Goal: Transaction & Acquisition: Purchase product/service

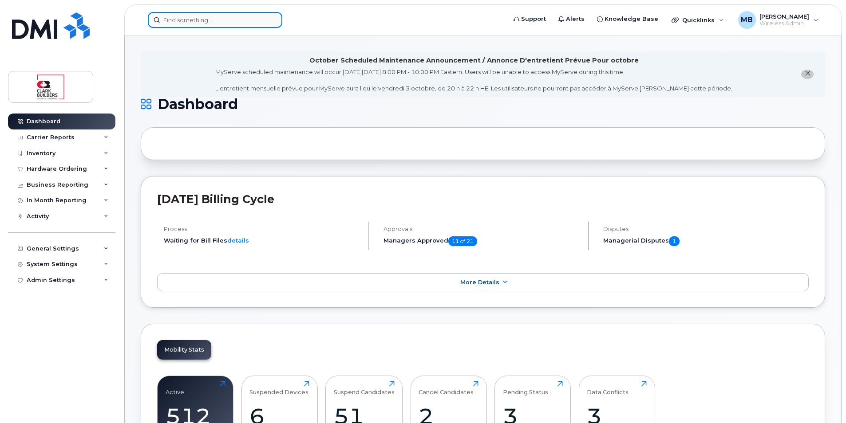
click at [231, 17] on input at bounding box center [215, 20] width 134 height 16
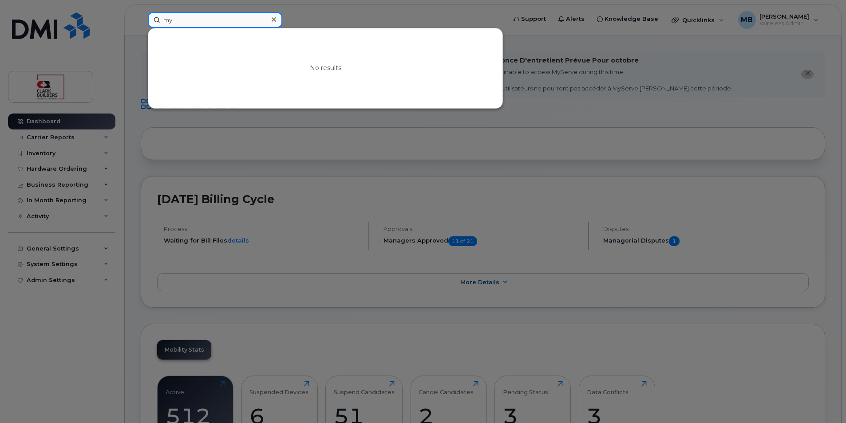
type input "m"
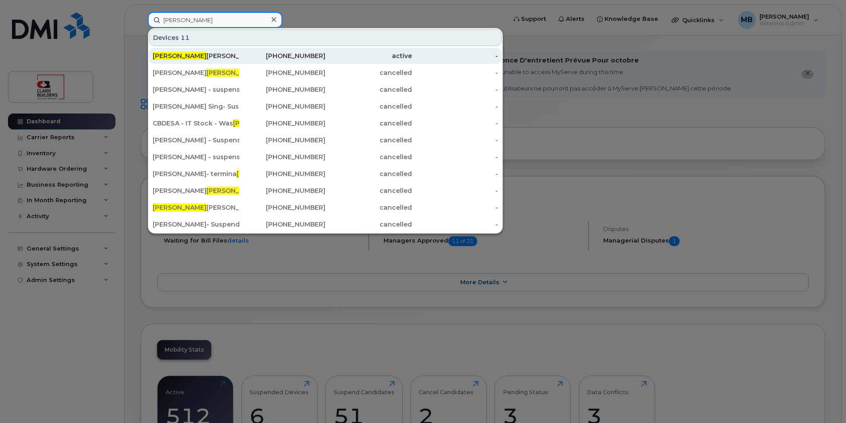
type input "ted"
click at [205, 58] on div "Ted Inman" at bounding box center [196, 55] width 87 height 9
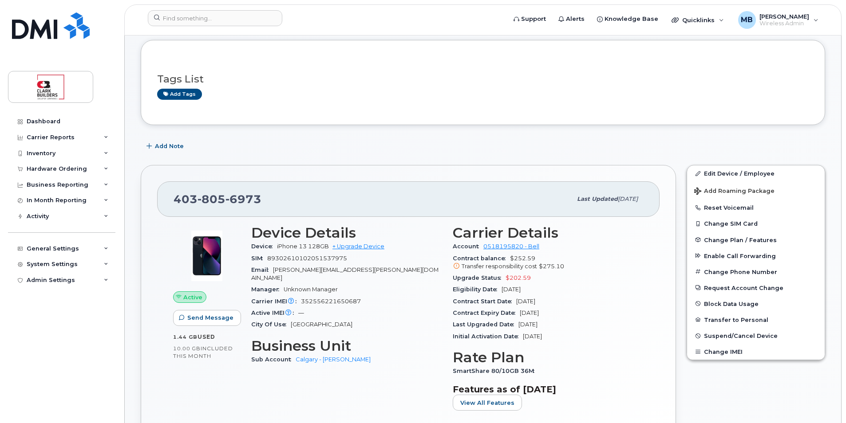
scroll to position [133, 0]
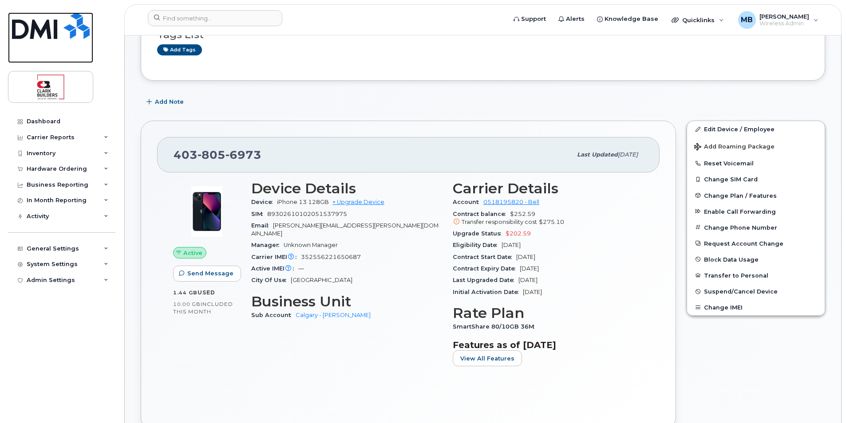
click at [52, 30] on img at bounding box center [51, 25] width 78 height 27
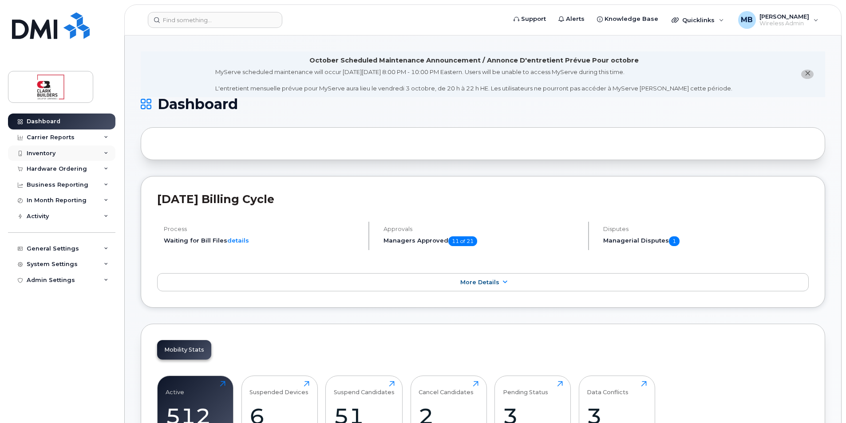
click at [61, 153] on div "Inventory" at bounding box center [61, 154] width 107 height 16
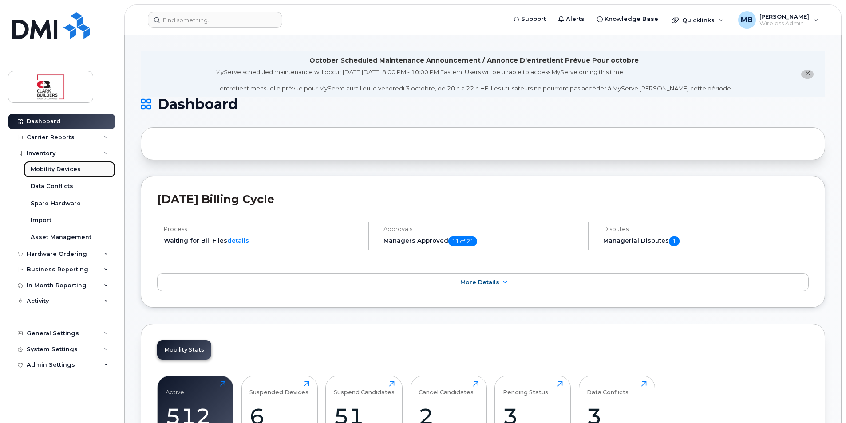
click at [66, 169] on div "Mobility Devices" at bounding box center [56, 170] width 50 height 8
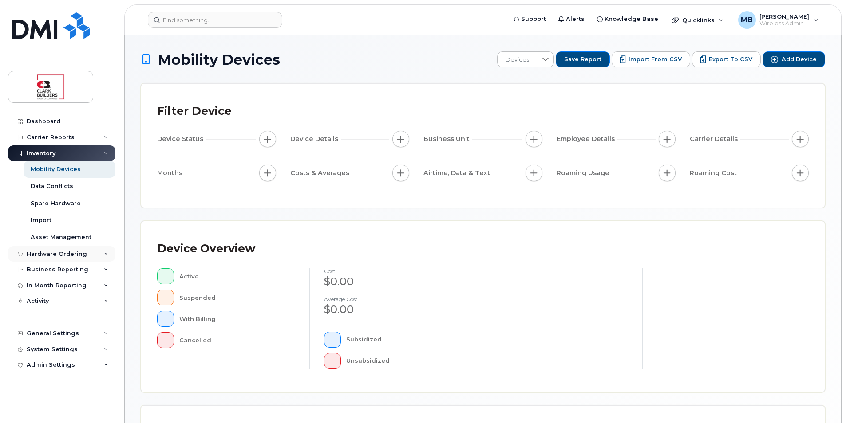
click at [55, 256] on div "Hardware Ordering" at bounding box center [57, 254] width 60 height 7
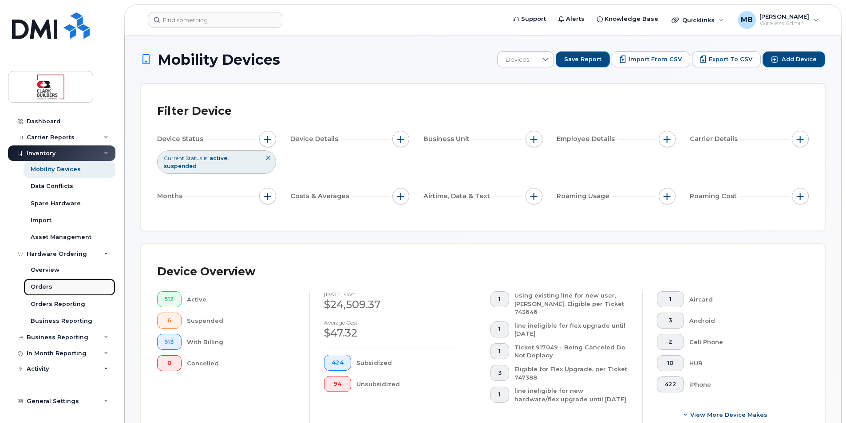
click at [43, 288] on div "Orders" at bounding box center [42, 287] width 22 height 8
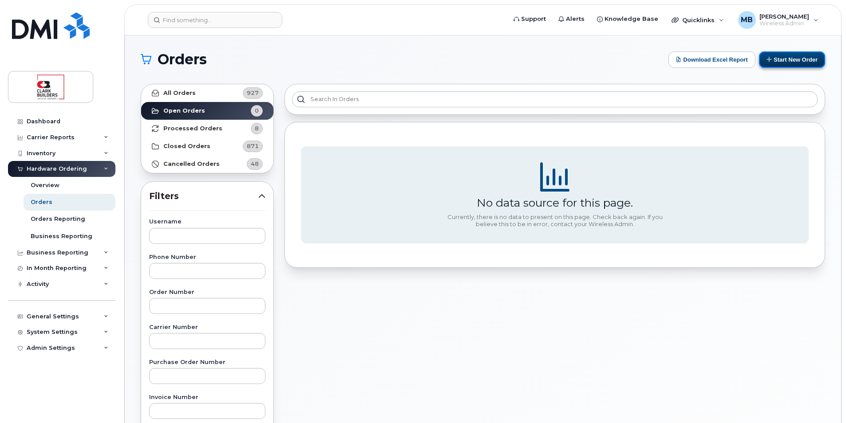
click at [783, 60] on button "Start New Order" at bounding box center [792, 59] width 66 height 16
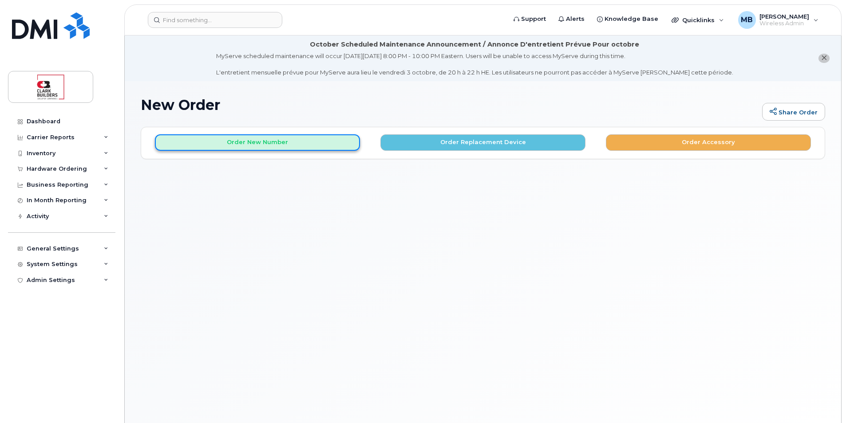
click at [309, 143] on button "Order New Number" at bounding box center [257, 142] width 205 height 16
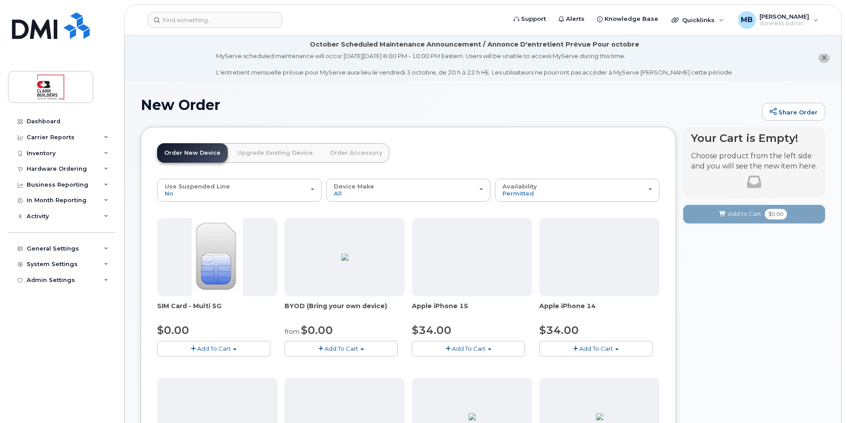
scroll to position [89, 0]
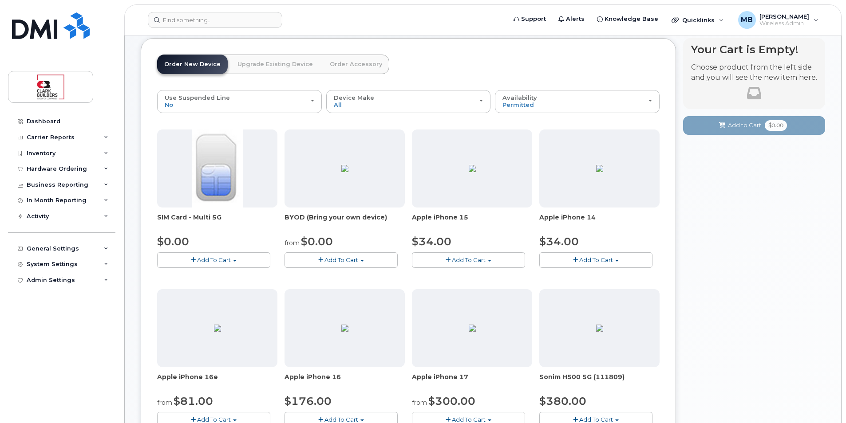
click at [463, 260] on span "Add To Cart" at bounding box center [469, 259] width 34 height 7
click at [469, 297] on link "$34.00 - 3-year activation (128GB model)" at bounding box center [483, 296] width 139 height 11
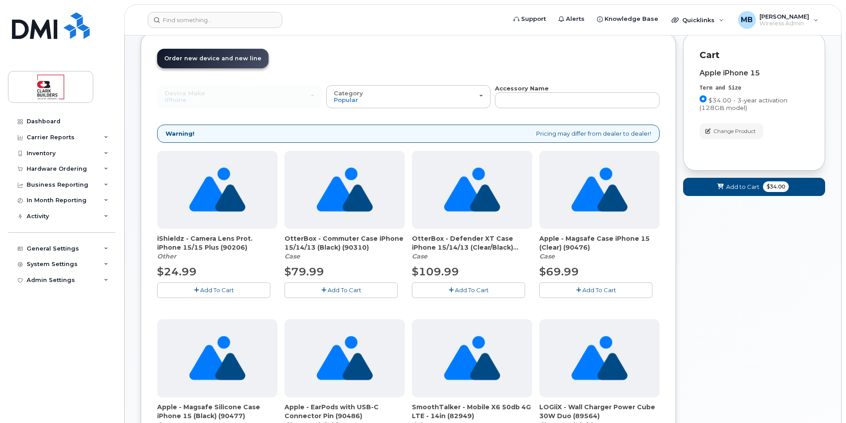
scroll to position [6, 0]
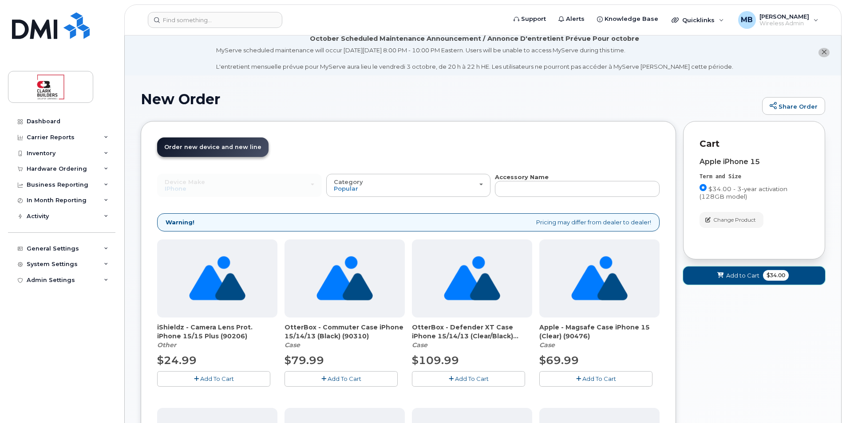
click at [745, 275] on span "Add to Cart" at bounding box center [742, 276] width 33 height 8
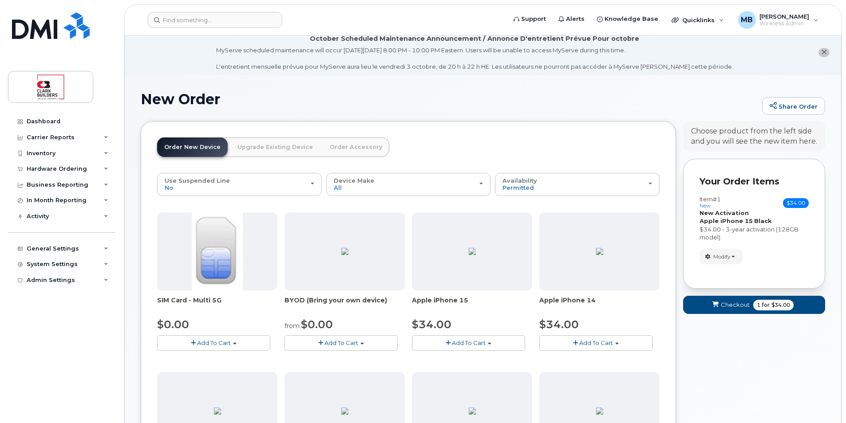
scroll to position [95, 0]
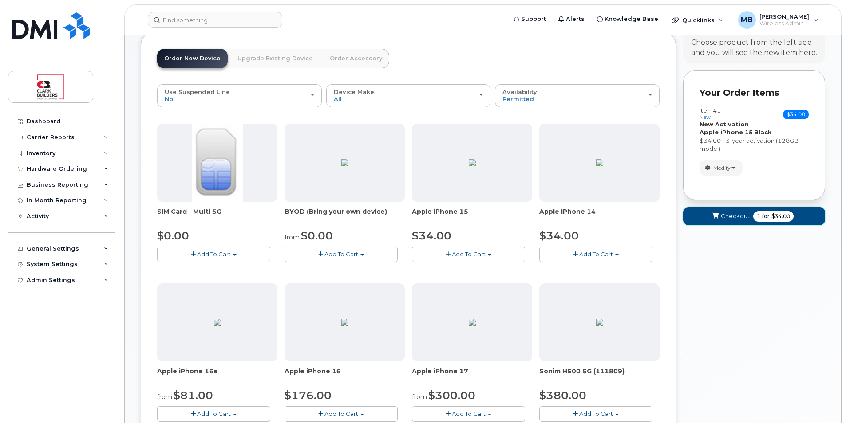
click at [734, 216] on span "Checkout" at bounding box center [735, 216] width 29 height 8
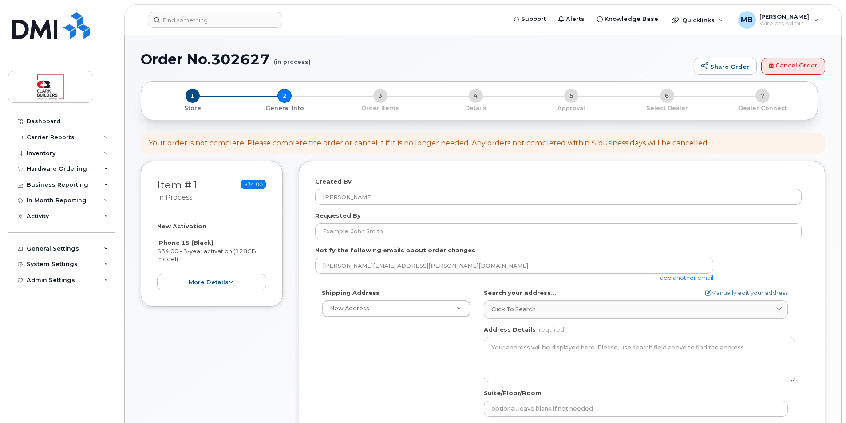
select select
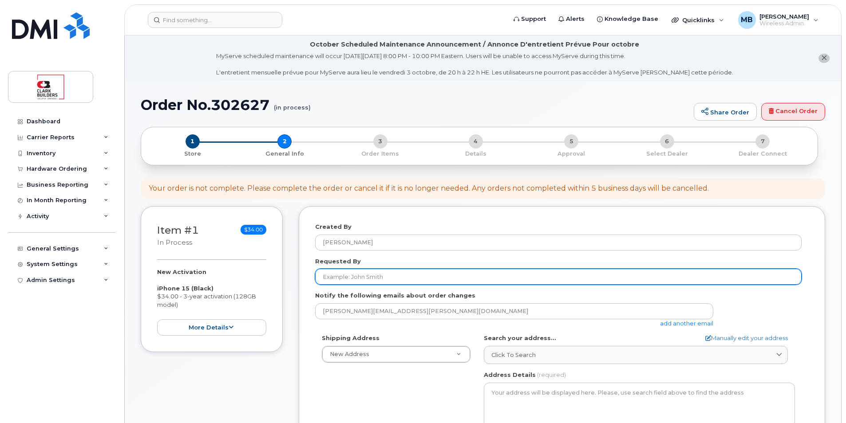
click at [372, 275] on input "Requested By" at bounding box center [558, 277] width 486 height 16
type input "[PERSON_NAME]"
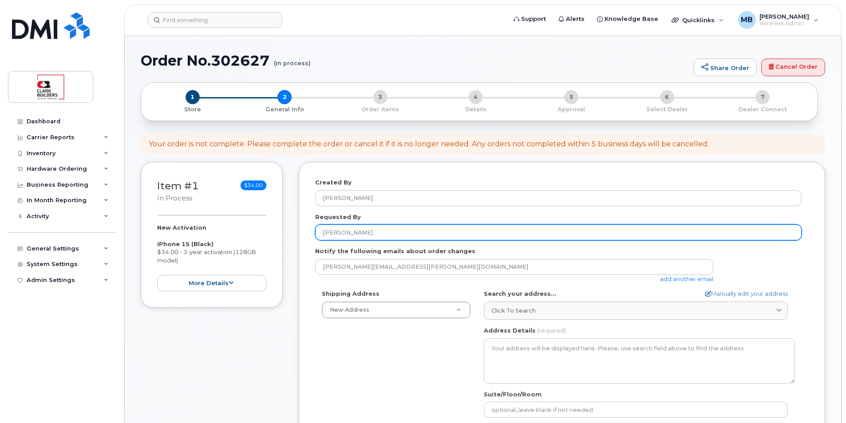
scroll to position [89, 0]
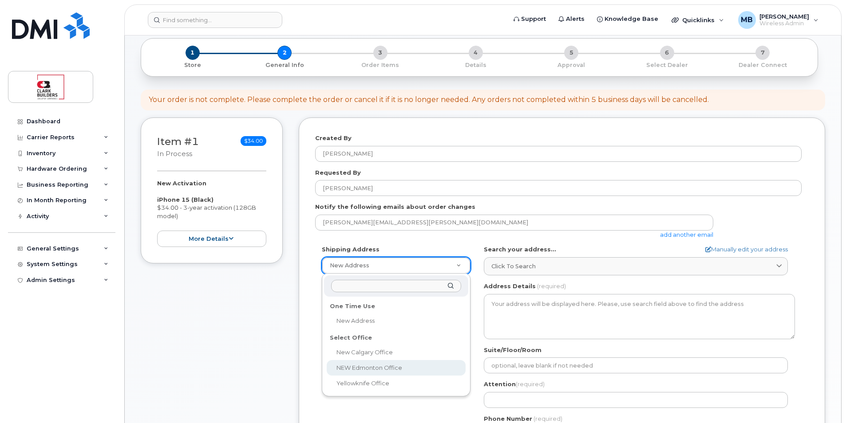
select select
type textarea "800, 5555 Calgary Trail NW Edmonton Alberta T6H 5P9"
type input "IT"
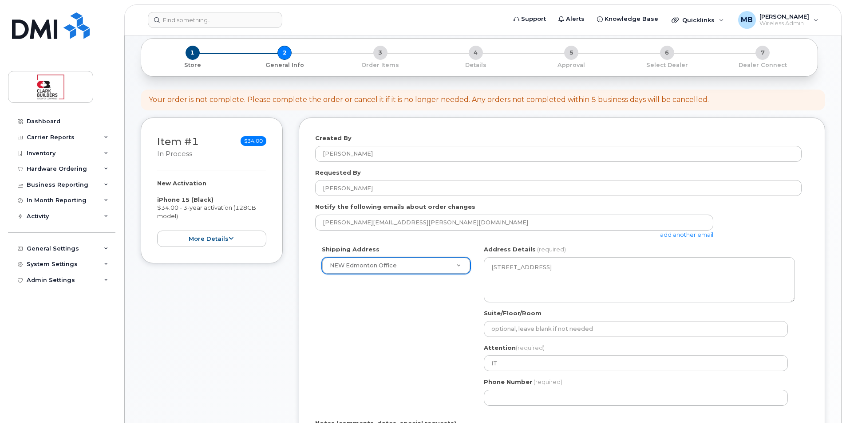
scroll to position [266, 0]
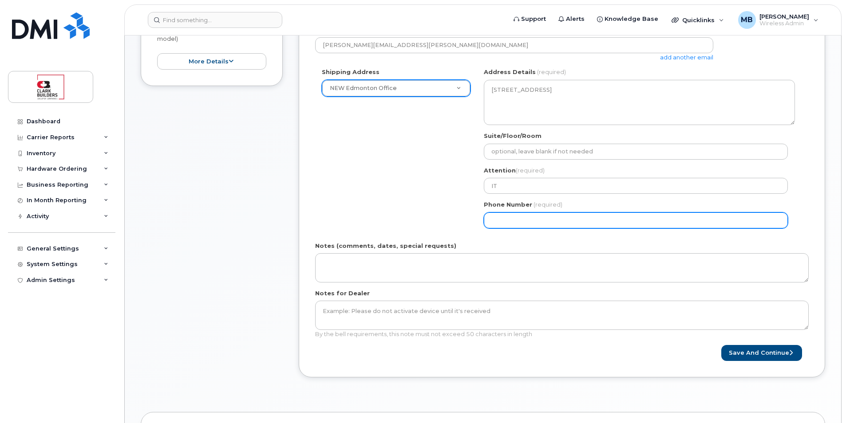
click at [515, 222] on input "Phone Number" at bounding box center [636, 221] width 304 height 16
type input "5873410870"
select select
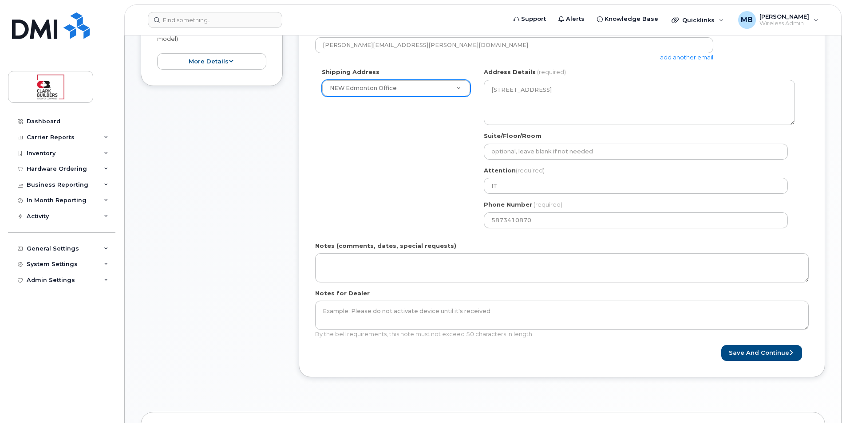
click at [434, 220] on div "Shipping Address NEW Edmonton Office New Address New Calgary Office NEW Edmonto…" at bounding box center [558, 151] width 486 height 167
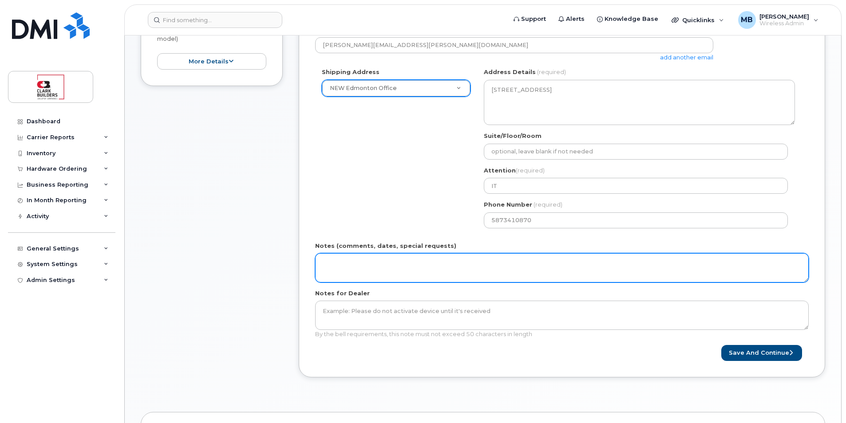
click at [403, 264] on textarea "Notes (comments, dates, special requests)" at bounding box center [561, 267] width 493 height 29
type textarea "Deliver Mon-Fri, 8am - 5pm"
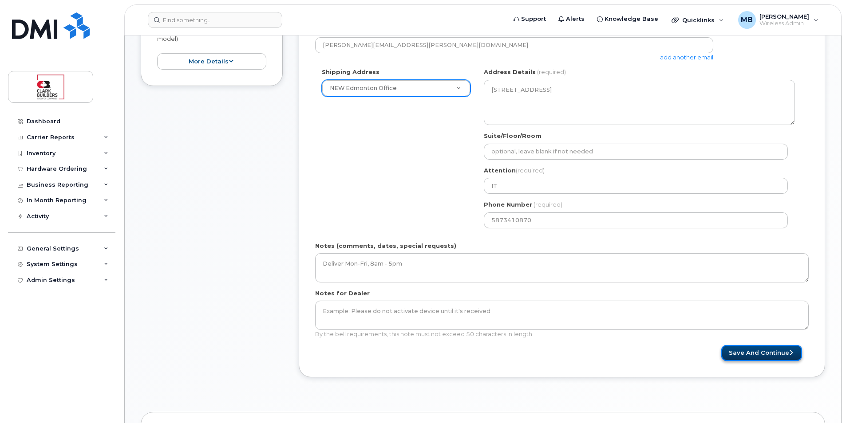
click at [750, 355] on button "Save and Continue" at bounding box center [761, 353] width 81 height 16
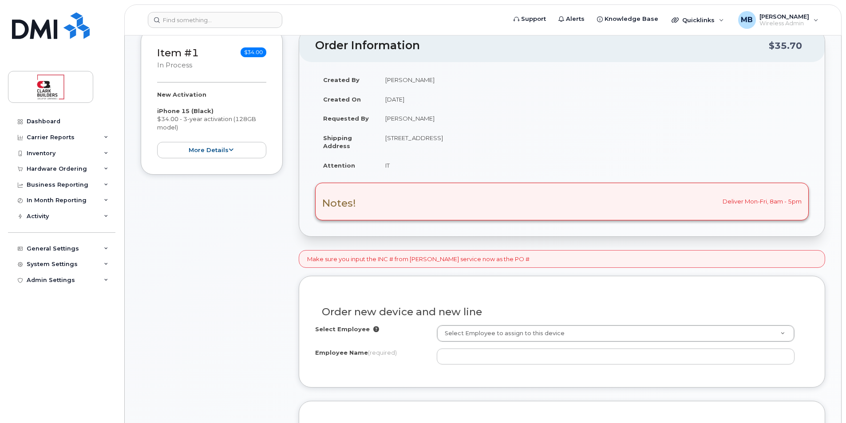
scroll to position [266, 0]
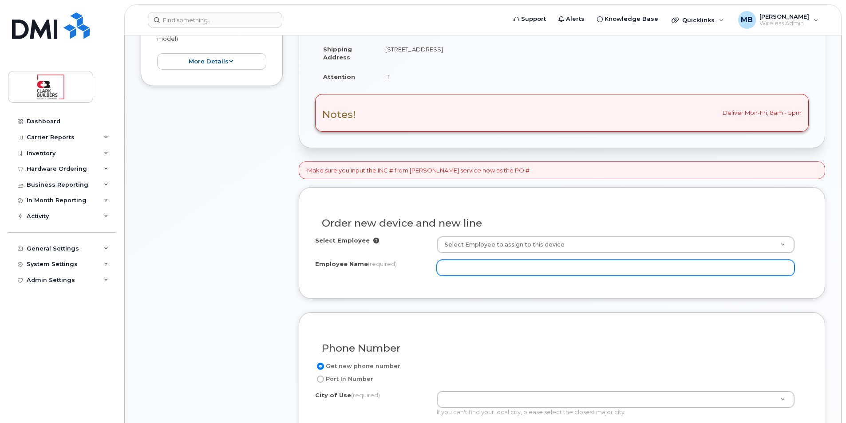
click at [514, 271] on input "Employee Name (required)" at bounding box center [616, 268] width 358 height 16
click at [461, 265] on input "Employee Name (required)" at bounding box center [616, 268] width 358 height 16
paste input "[PERSON_NAME].[PERSON_NAME]"
click at [512, 270] on input "[PERSON_NAME]" at bounding box center [616, 268] width 358 height 16
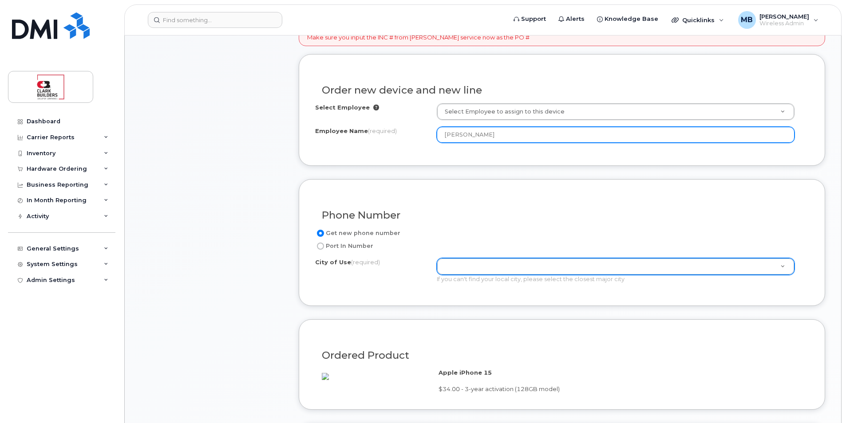
type input "[PERSON_NAME]"
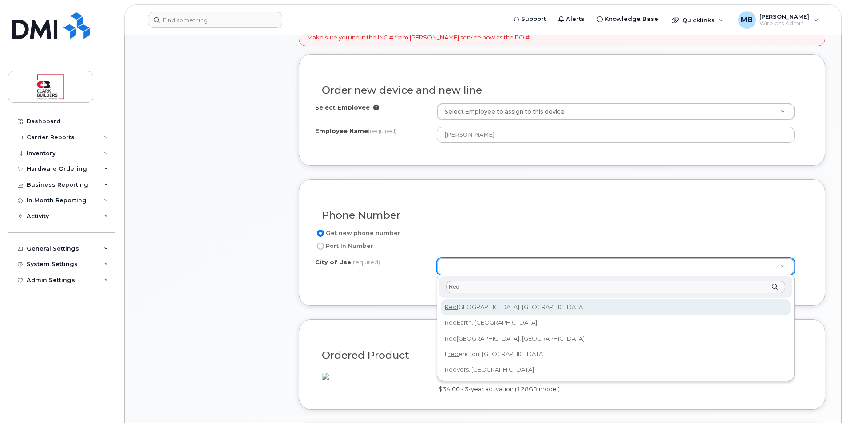
type input "Red"
type input "424"
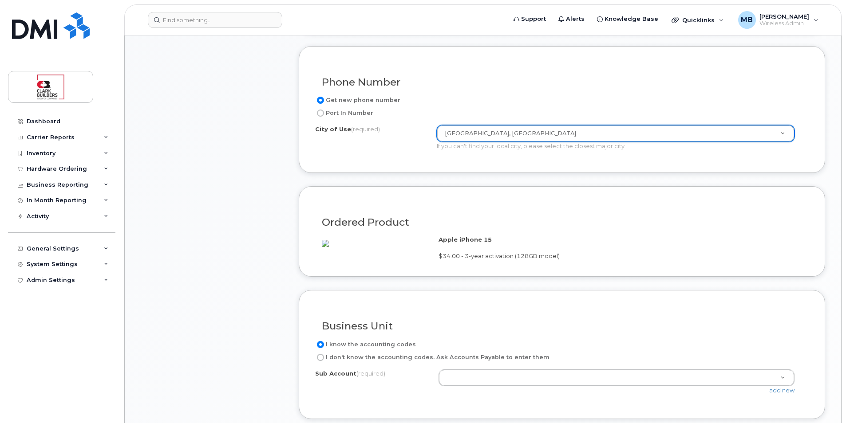
scroll to position [621, 0]
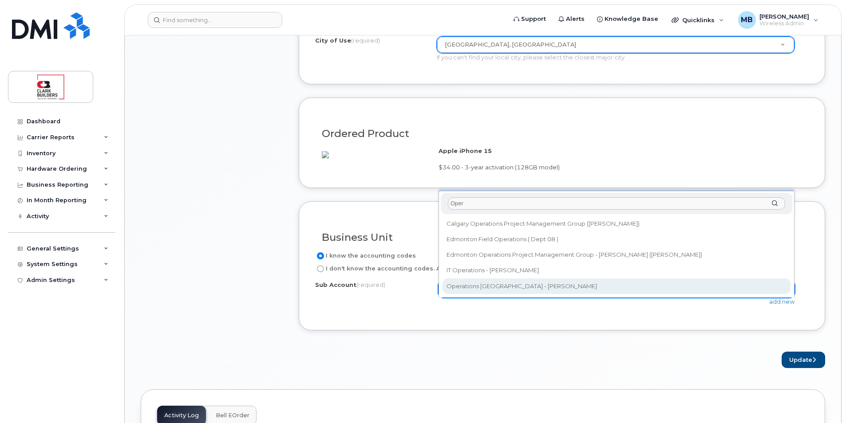
type input "Oper"
select select "Operations Edmonton - Randy Kyrzyk"
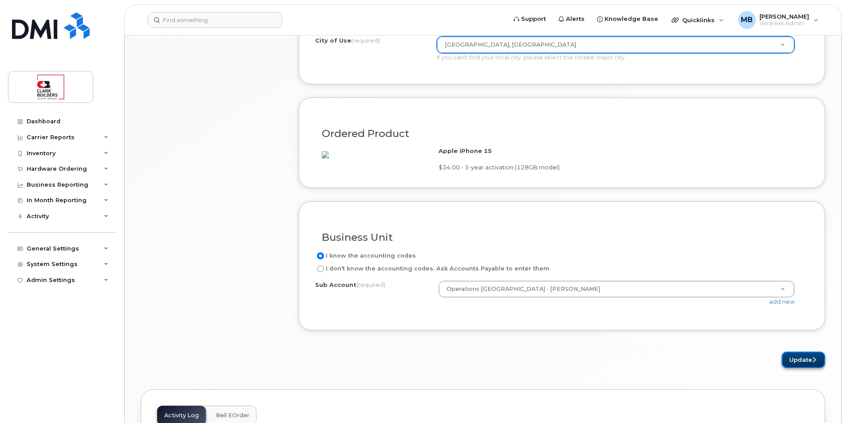
click at [794, 368] on button "Update" at bounding box center [802, 360] width 43 height 16
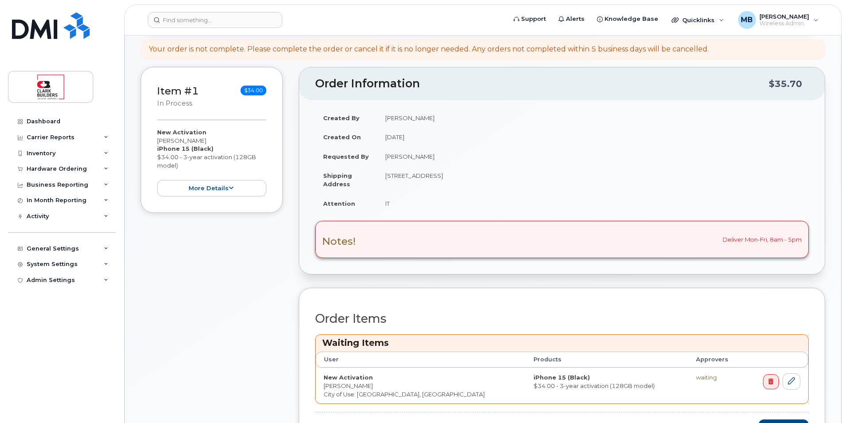
scroll to position [311, 0]
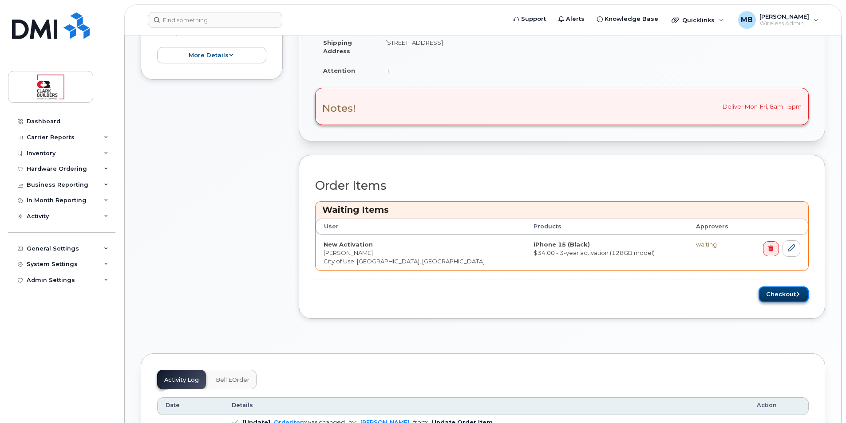
click at [787, 297] on button "Checkout" at bounding box center [783, 295] width 50 height 16
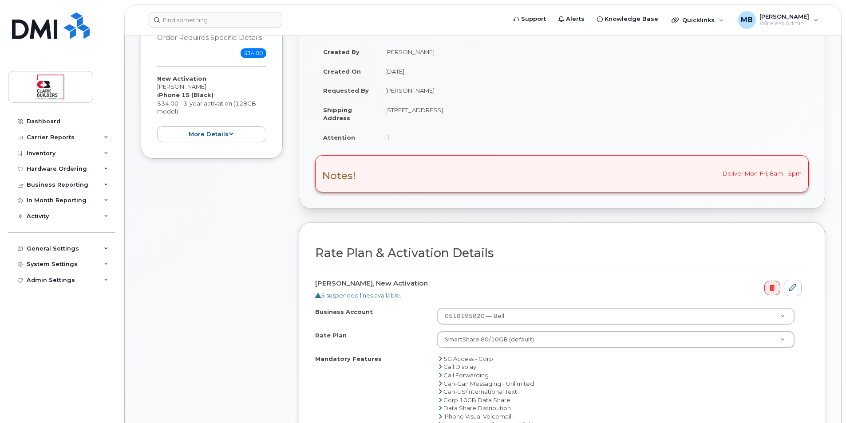
scroll to position [311, 0]
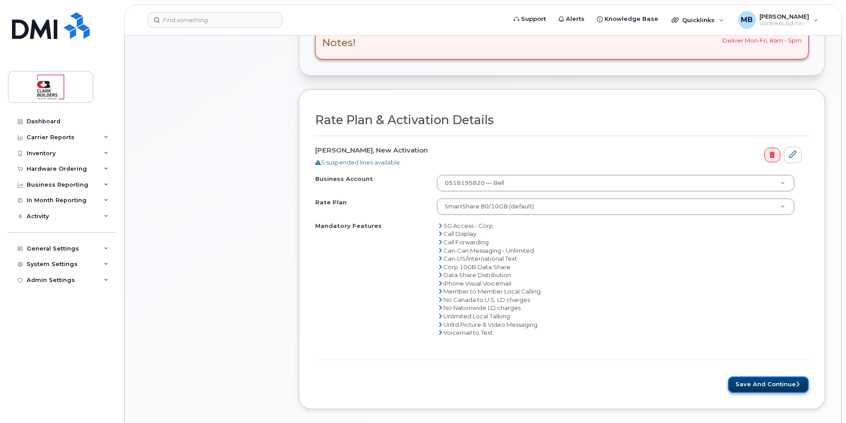
click at [765, 387] on button "Save and Continue" at bounding box center [768, 385] width 81 height 16
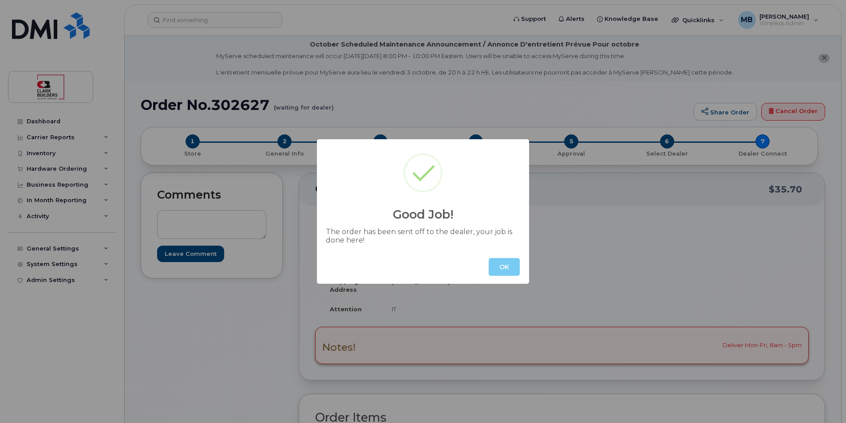
click at [506, 267] on button "OK" at bounding box center [504, 267] width 31 height 18
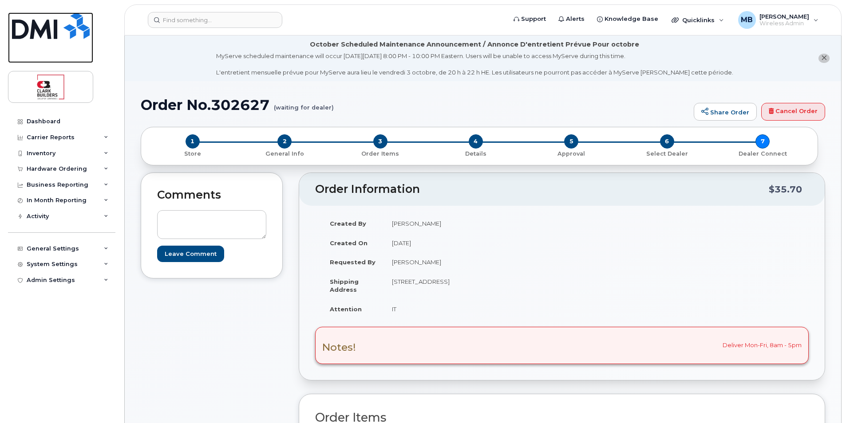
click at [57, 28] on img at bounding box center [51, 25] width 78 height 27
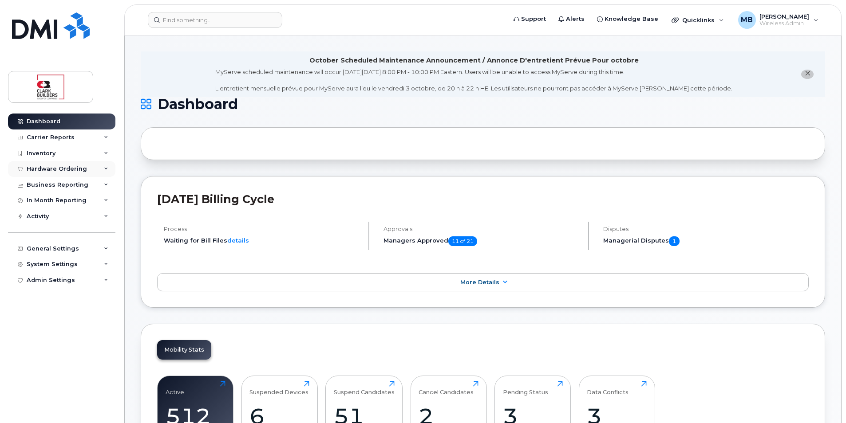
click at [63, 166] on div "Hardware Ordering" at bounding box center [57, 169] width 60 height 7
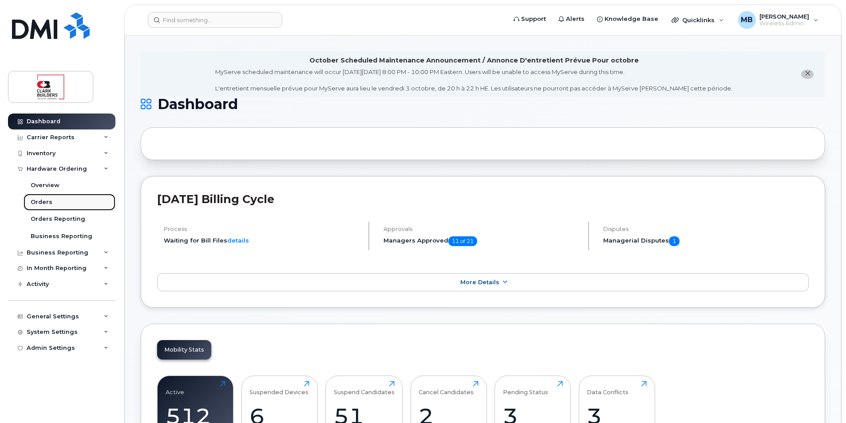
click at [43, 204] on div "Orders" at bounding box center [42, 202] width 22 height 8
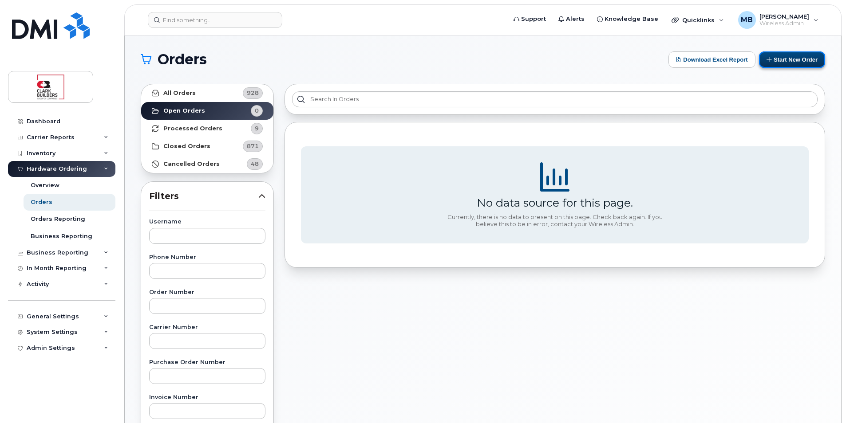
click at [786, 61] on button "Start New Order" at bounding box center [792, 59] width 66 height 16
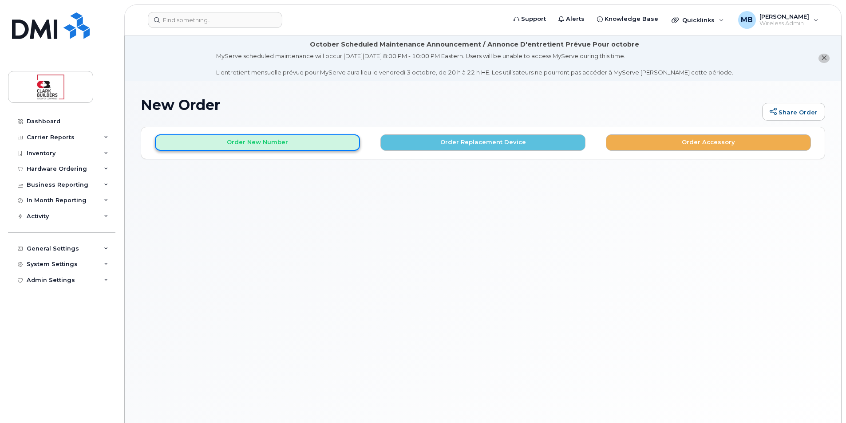
click at [249, 145] on button "Order New Number" at bounding box center [257, 142] width 205 height 16
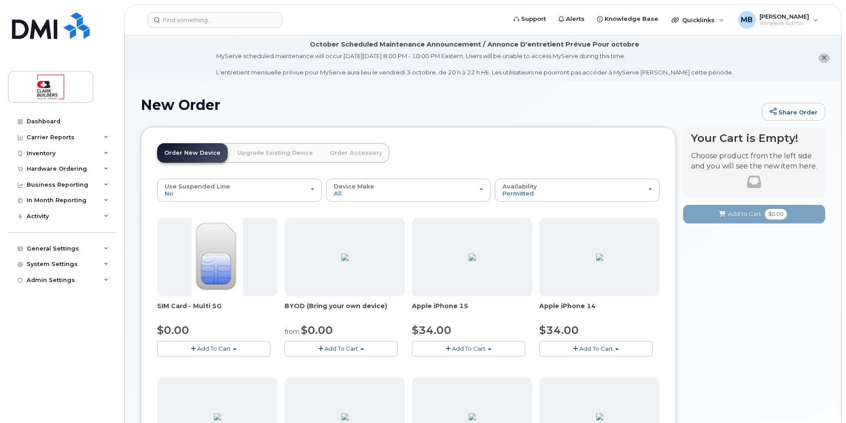
click at [465, 347] on span "Add To Cart" at bounding box center [469, 348] width 34 height 7
click at [465, 387] on link "$34.00 - 3-year activation (128GB model)" at bounding box center [483, 384] width 139 height 11
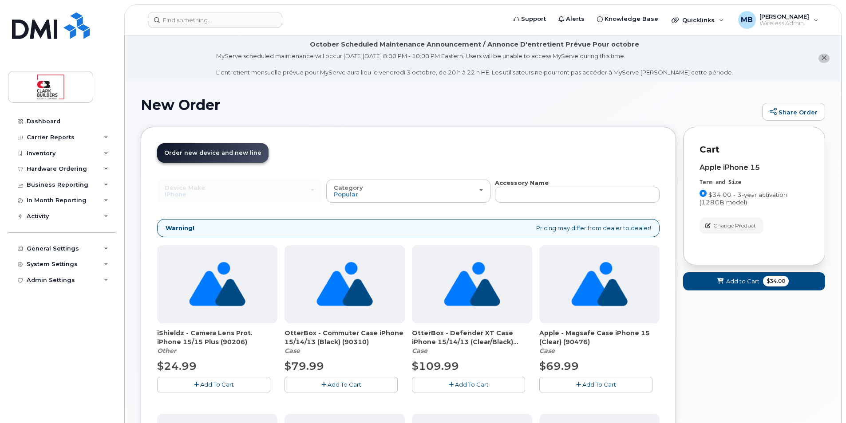
scroll to position [89, 0]
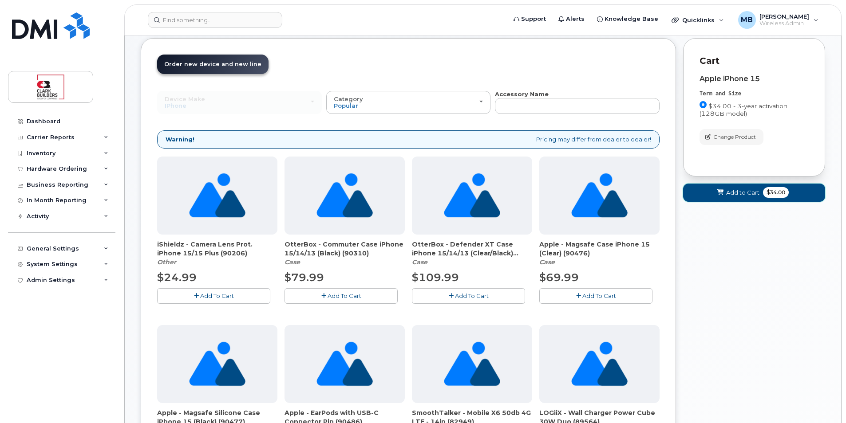
click at [736, 195] on span "Add to Cart" at bounding box center [742, 193] width 33 height 8
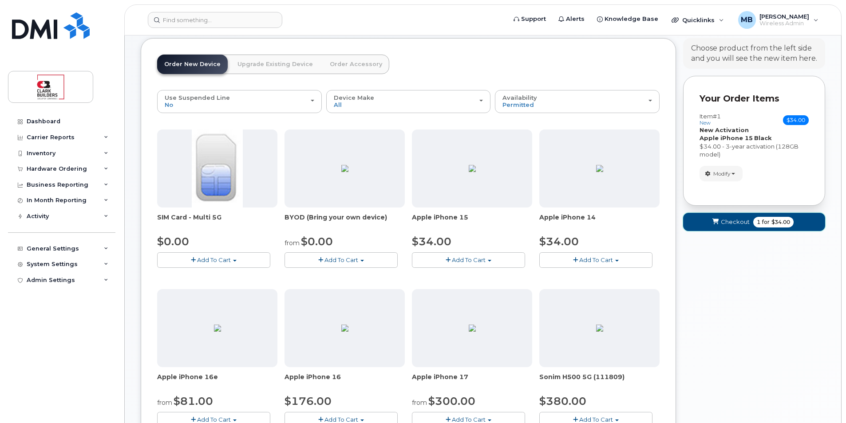
click at [738, 226] on span "Checkout" at bounding box center [735, 222] width 29 height 8
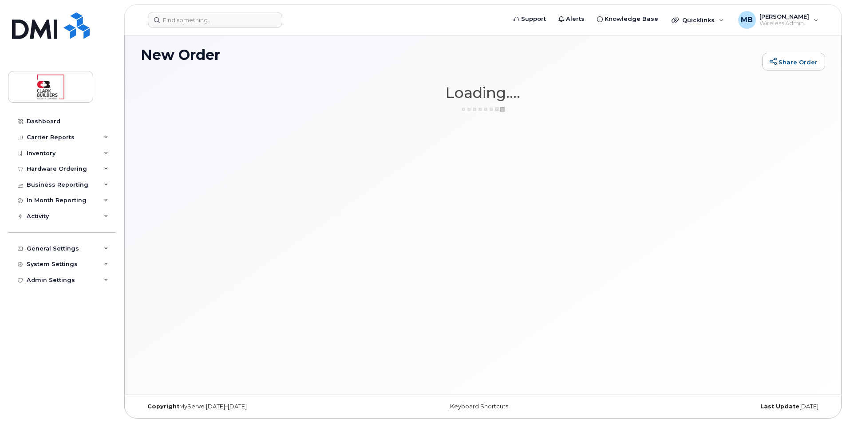
scroll to position [50, 0]
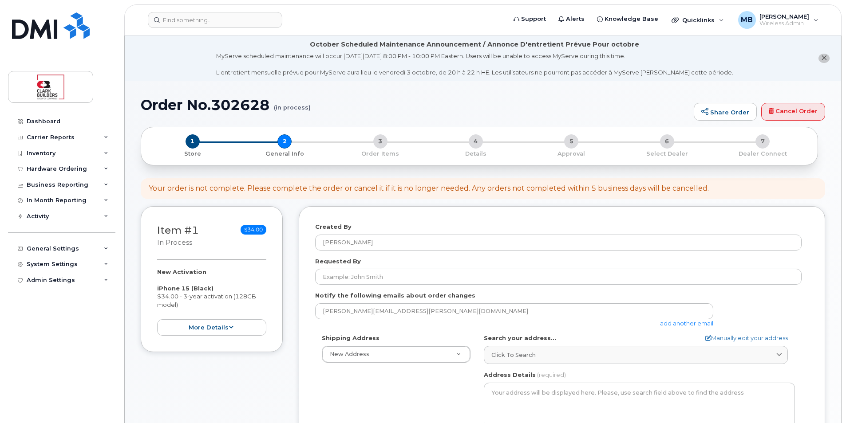
select select
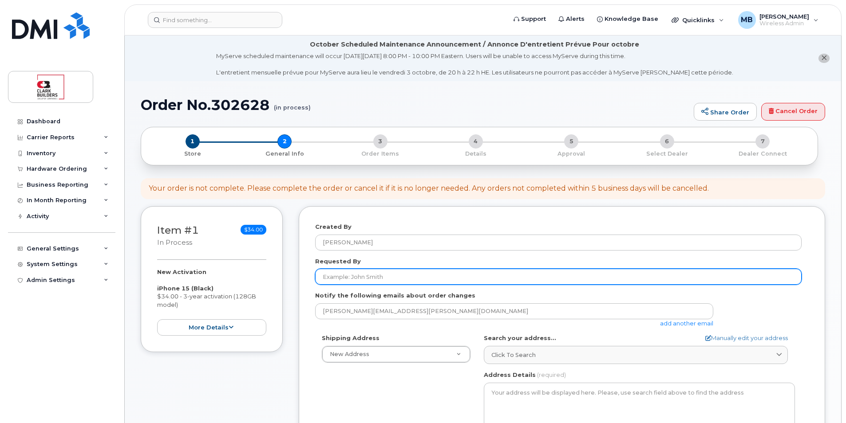
click at [397, 276] on input "Requested By" at bounding box center [558, 277] width 486 height 16
click at [397, 276] on input "Matthew" at bounding box center [558, 277] width 486 height 16
type input "[PERSON_NAME]"
type input "IT"
type input "5873410870"
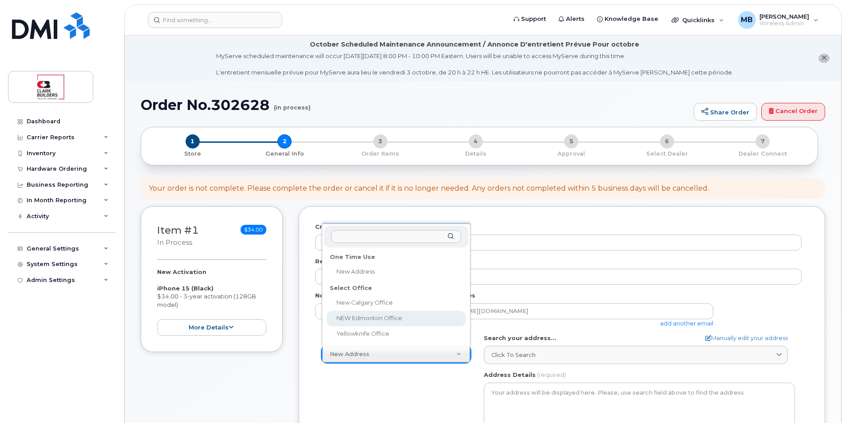
select select
type textarea "800, 5555 Calgary Trail NW Edmonton Alberta T6H 5P9"
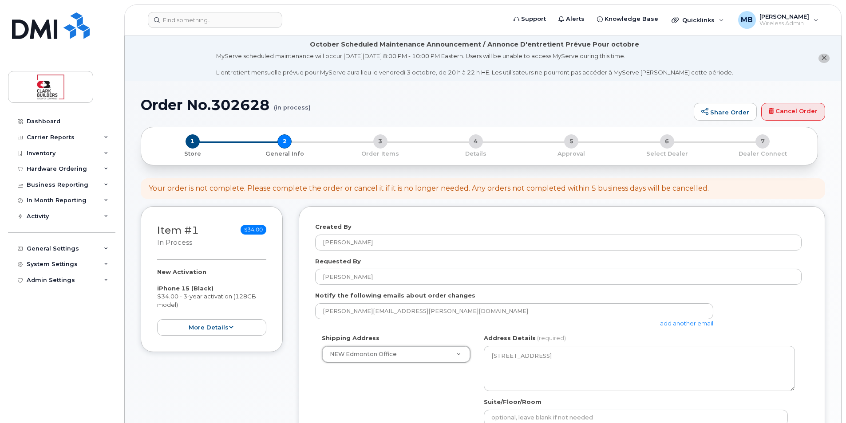
scroll to position [222, 0]
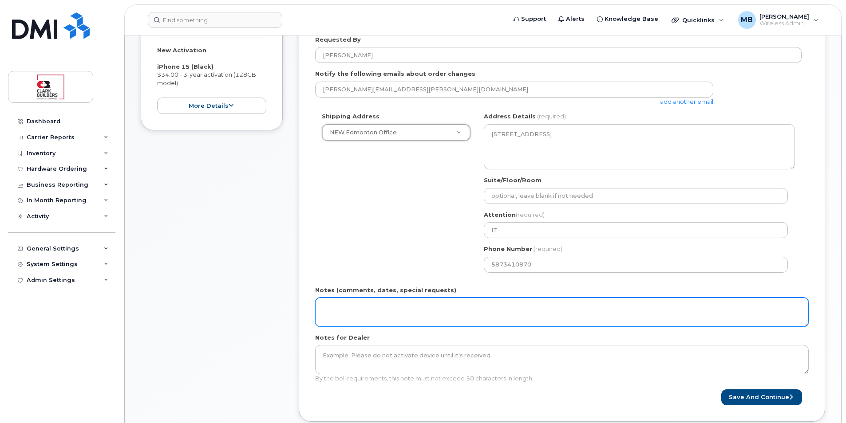
click at [392, 311] on textarea "Notes (comments, dates, special requests)" at bounding box center [561, 312] width 493 height 29
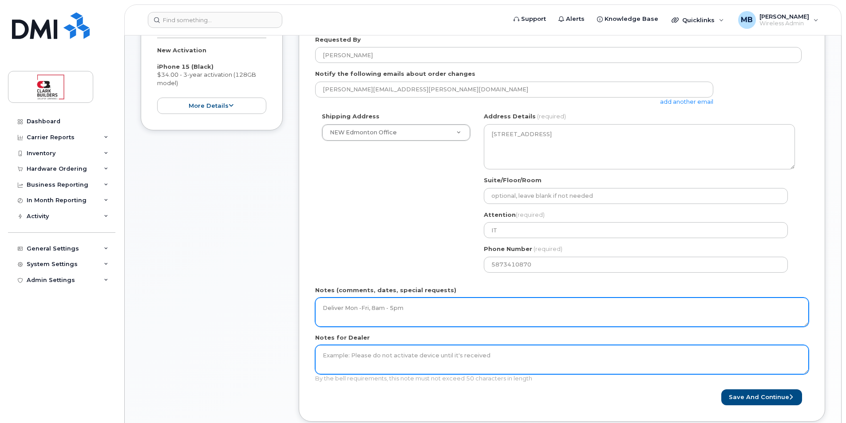
scroll to position [311, 0]
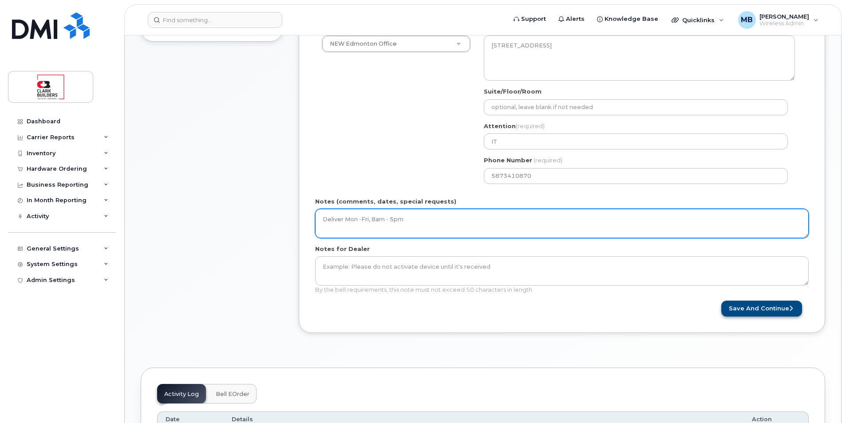
type textarea "Deliver Mon -Fri, 8am - 5pm"
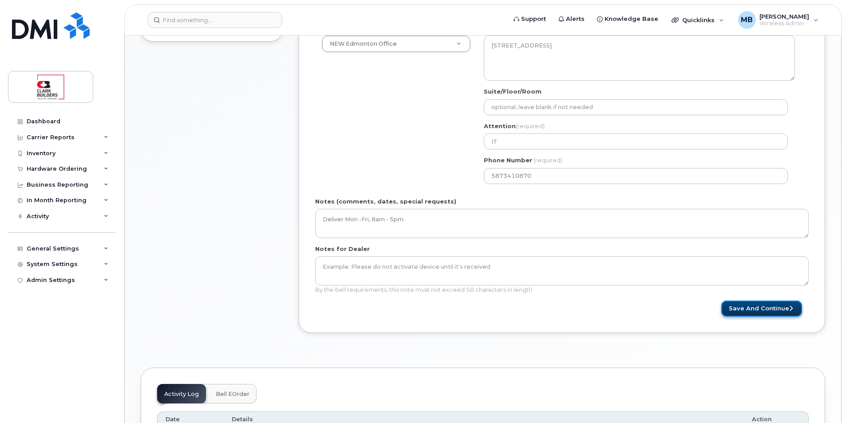
click at [764, 313] on button "Save and Continue" at bounding box center [761, 309] width 81 height 16
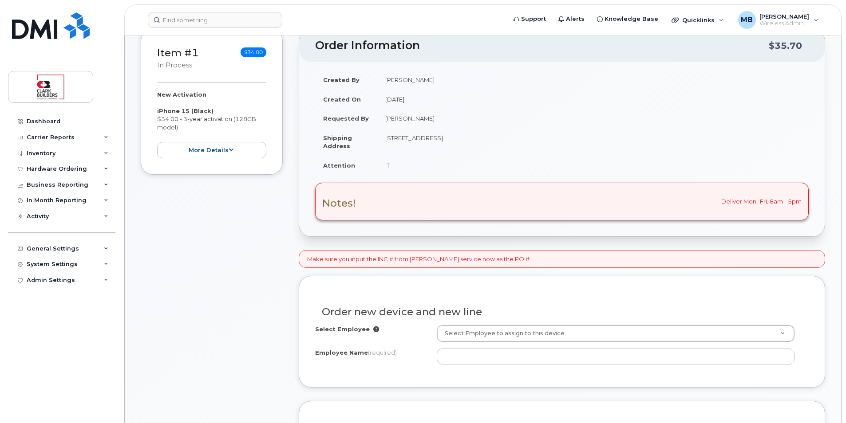
scroll to position [311, 0]
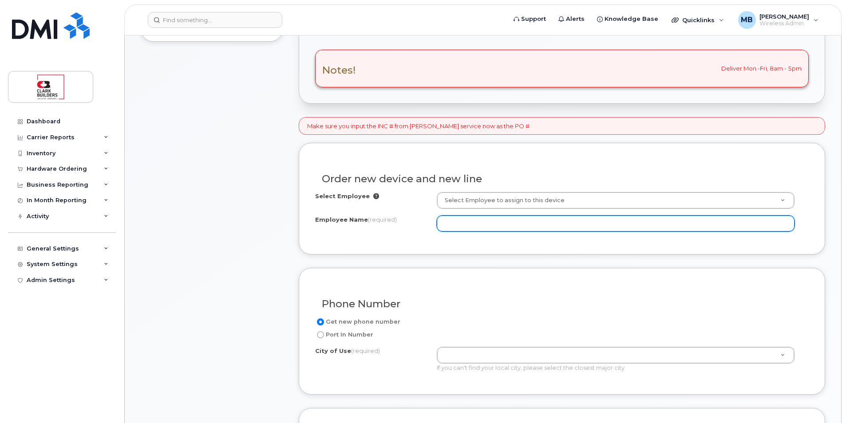
click at [485, 225] on input "Employee Name (required)" at bounding box center [616, 224] width 358 height 16
click at [480, 225] on input "Employee Name (required)" at bounding box center [616, 224] width 358 height 16
paste input "[PERSON_NAME]"
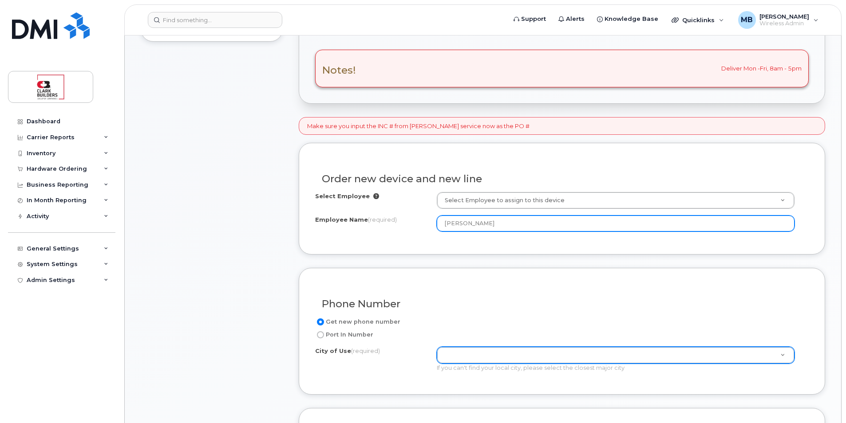
type input "[PERSON_NAME]"
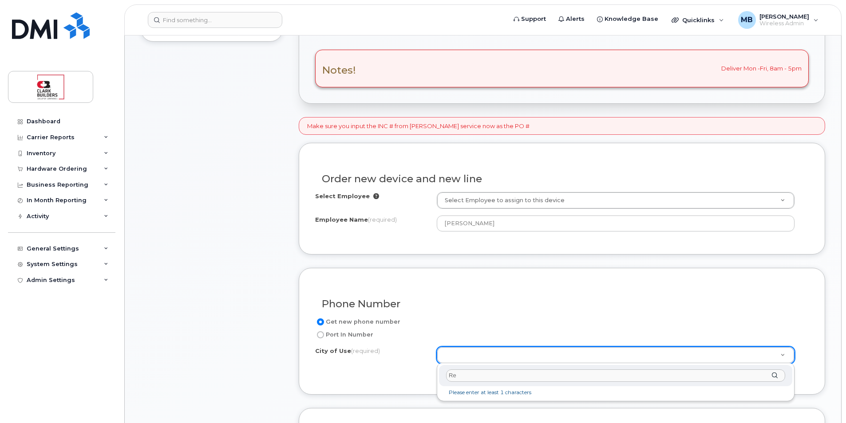
type input "Red"
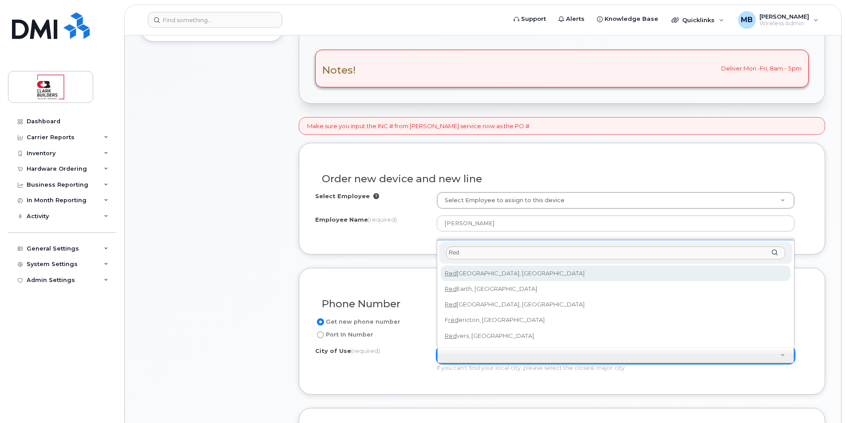
type input "424"
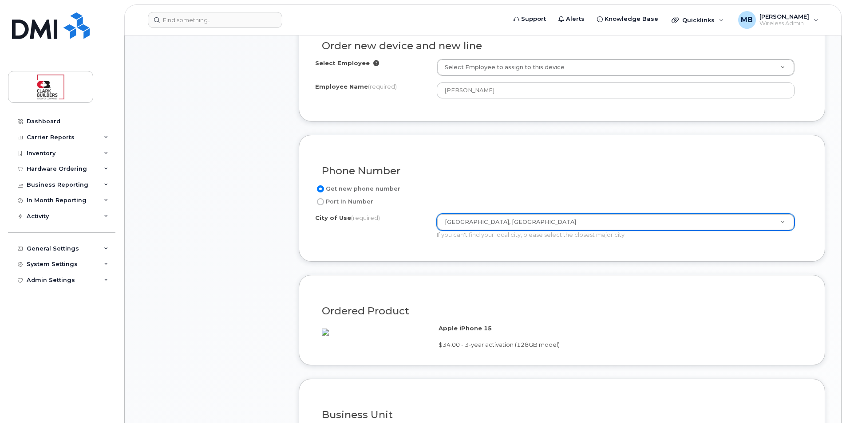
scroll to position [621, 0]
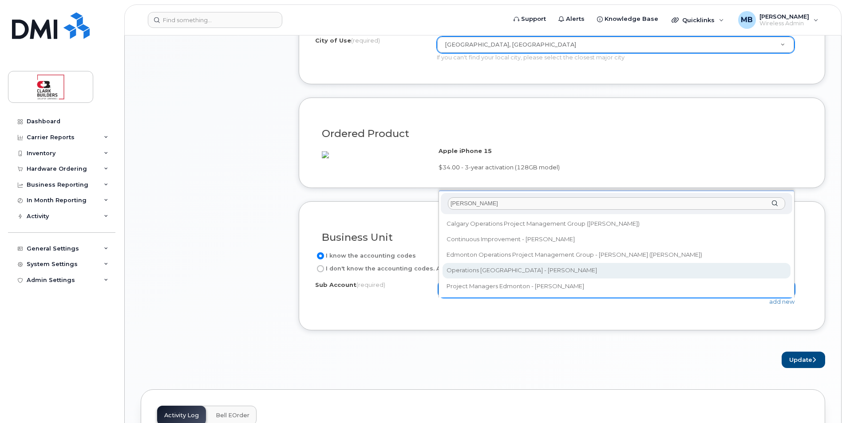
type input "Randy"
select select "Operations Edmonton - Randy Kyrzyk"
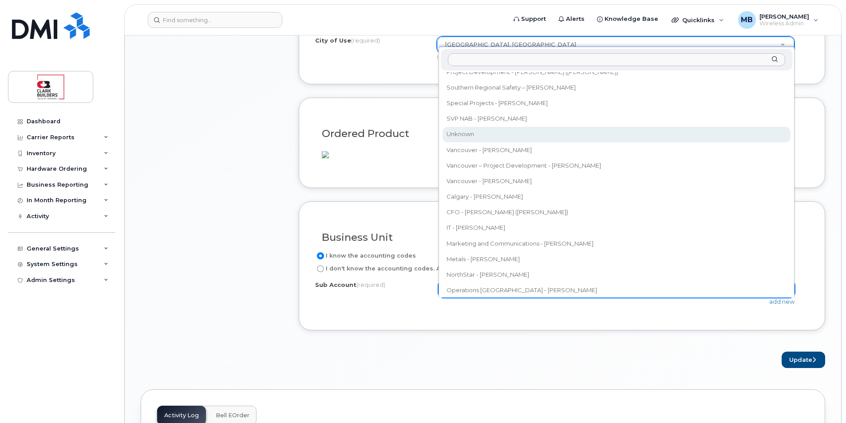
scroll to position [313, 0]
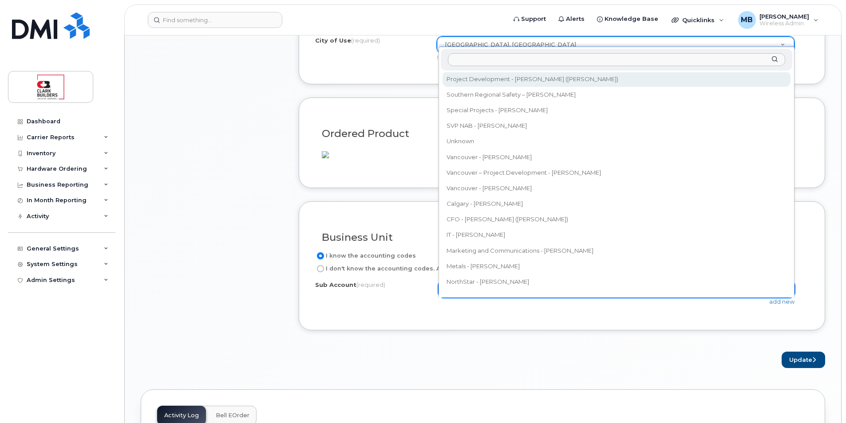
click at [476, 59] on input "text" at bounding box center [616, 59] width 337 height 13
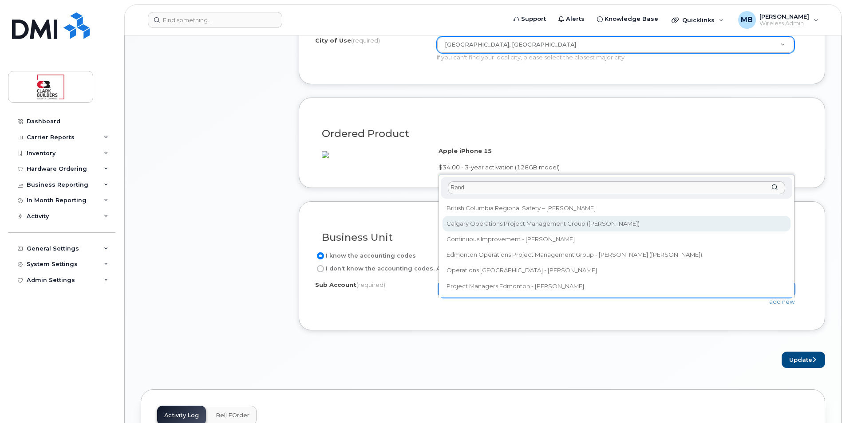
type input "Rand"
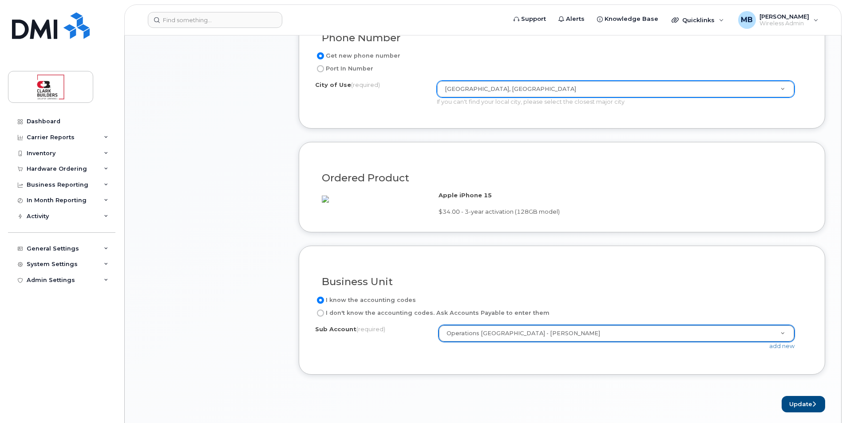
scroll to position [666, 0]
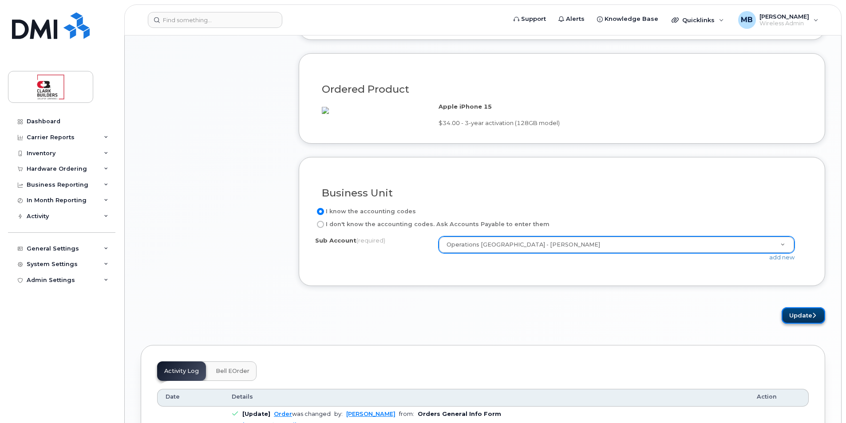
click at [797, 324] on button "Update" at bounding box center [802, 315] width 43 height 16
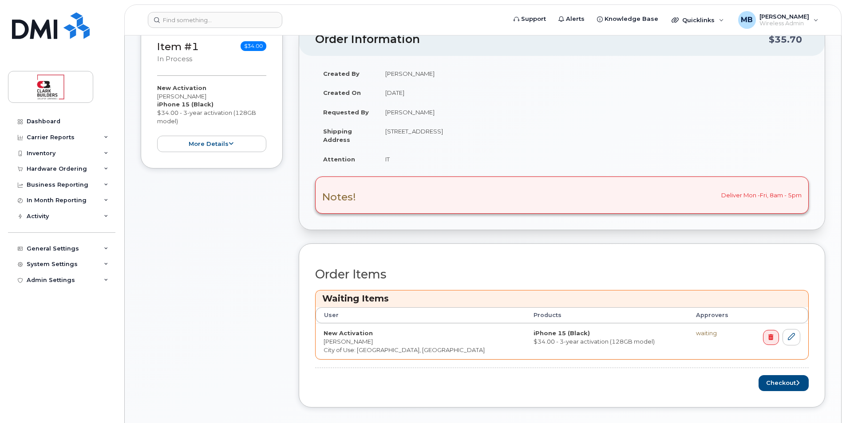
scroll to position [355, 0]
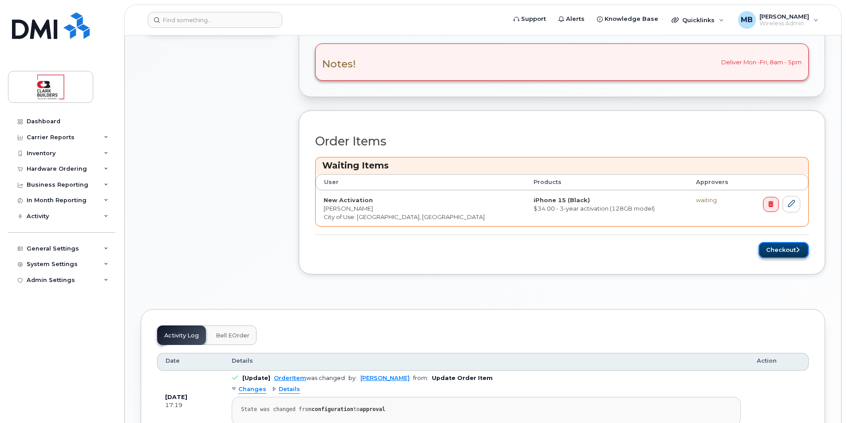
click at [791, 248] on button "Checkout" at bounding box center [783, 250] width 50 height 16
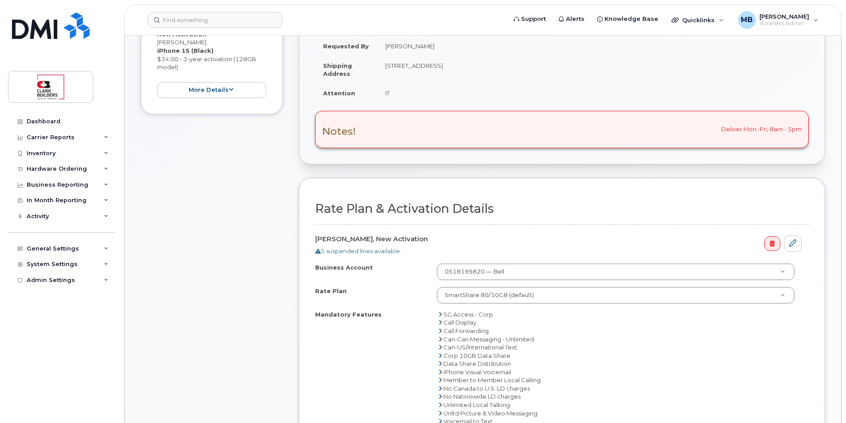
scroll to position [399, 0]
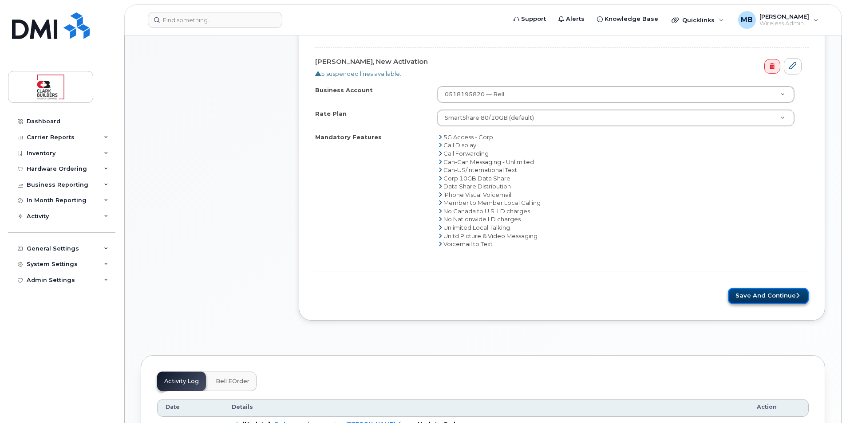
click at [755, 293] on button "Save and Continue" at bounding box center [768, 296] width 81 height 16
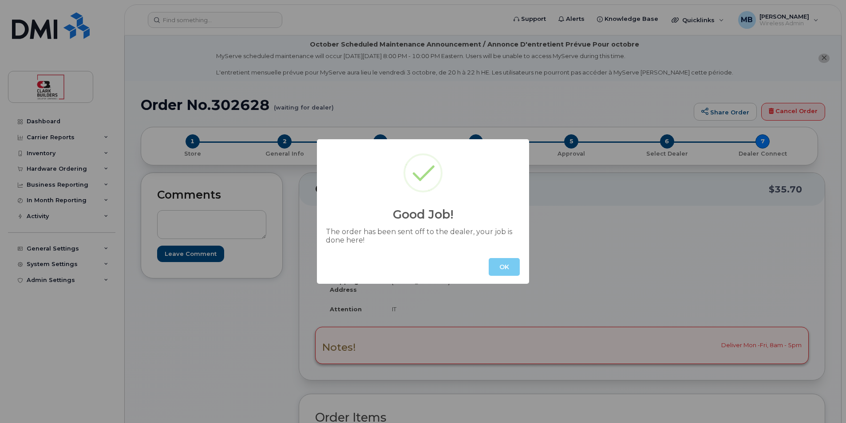
click at [505, 270] on button "OK" at bounding box center [504, 267] width 31 height 18
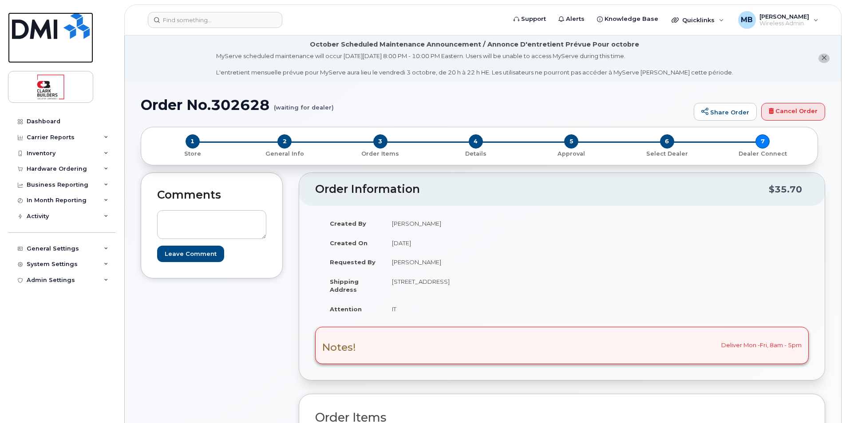
click at [54, 25] on img at bounding box center [51, 25] width 78 height 27
